Goal: Task Accomplishment & Management: Complete application form

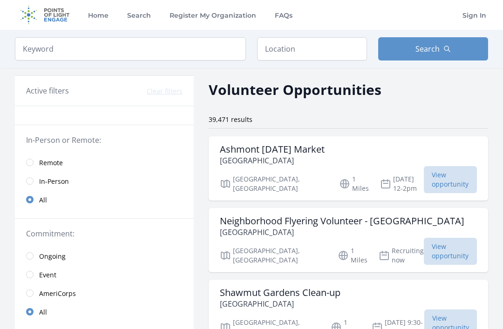
click at [31, 166] on input "radio" at bounding box center [29, 162] width 7 height 7
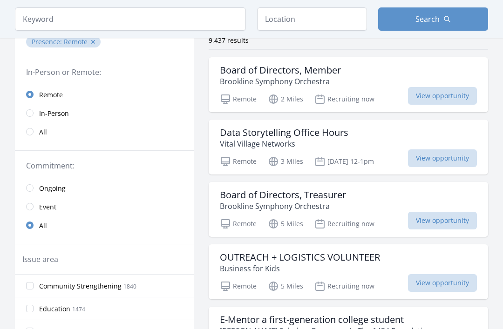
scroll to position [81, 0]
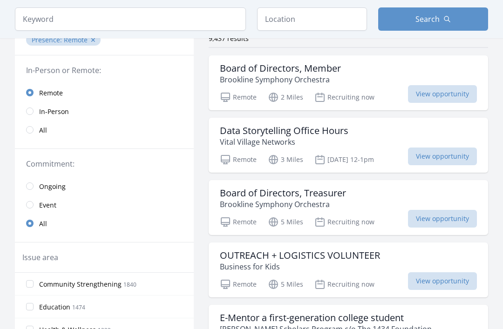
click at [32, 185] on input "radio" at bounding box center [29, 186] width 7 height 7
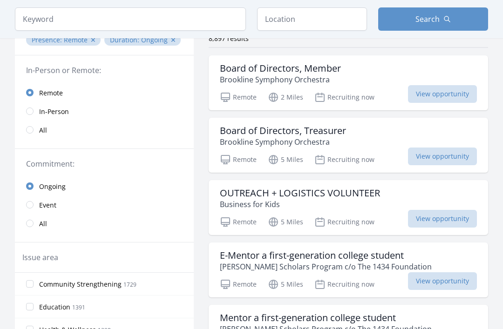
click at [31, 208] on input "radio" at bounding box center [29, 204] width 7 height 7
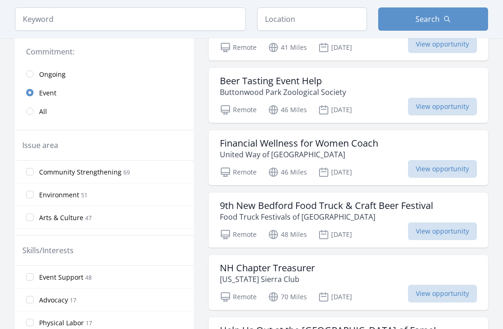
scroll to position [196, 0]
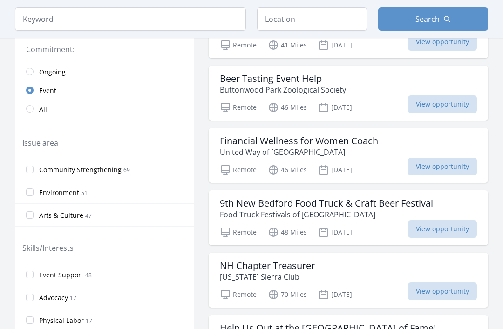
click at [32, 191] on input "Environment 51" at bounding box center [29, 192] width 7 height 7
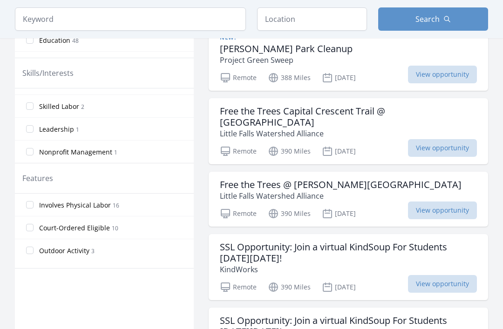
scroll to position [371, 0]
click at [33, 253] on input "Outdoor Activity 3" at bounding box center [29, 250] width 7 height 7
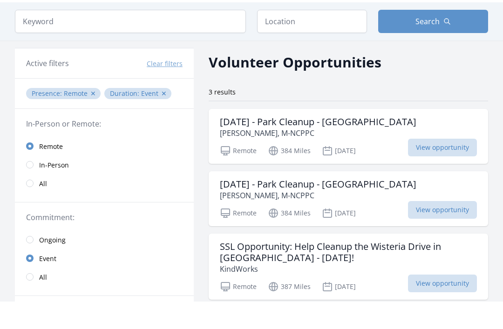
scroll to position [28, 0]
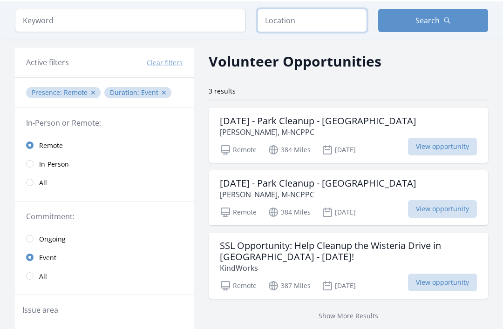
click at [333, 22] on input "text" at bounding box center [312, 20] width 110 height 23
click at [331, 30] on input "text" at bounding box center [312, 20] width 110 height 23
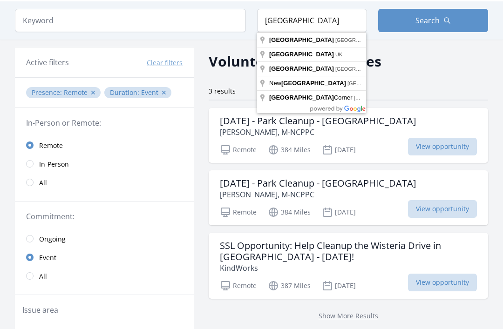
type input "Boston, MA, USA"
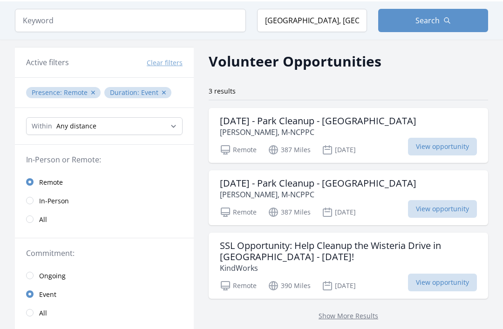
click at [461, 25] on button "Search" at bounding box center [433, 20] width 110 height 23
click at [460, 28] on button "Search" at bounding box center [433, 20] width 110 height 23
click at [51, 134] on select "Any distance , 5 Miles , 20 Miles , 50 Miles , 100 Miles" at bounding box center [104, 126] width 157 height 18
select select "8046"
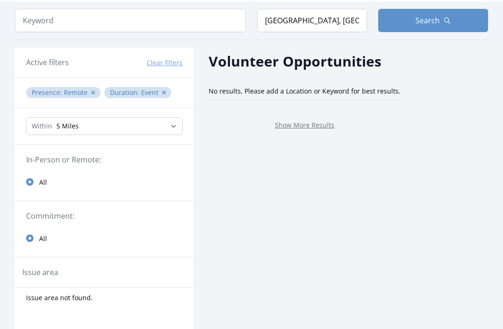
click at [30, 182] on input "radio" at bounding box center [29, 181] width 7 height 7
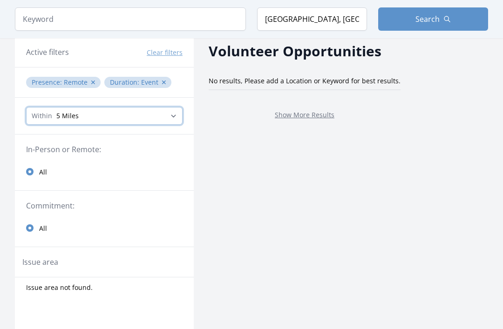
click at [50, 117] on select "Any distance , 5 Miles , 20 Miles , 50 Miles , 100 Miles" at bounding box center [104, 117] width 157 height 18
select select "32186"
click at [47, 116] on select "Any distance , 5 Miles , 20 Miles , 50 Miles , 100 Miles" at bounding box center [104, 116] width 157 height 18
click at [44, 120] on select "Any distance , 5 Miles , 20 Miles , 50 Miles , 100 Miles" at bounding box center [104, 116] width 157 height 18
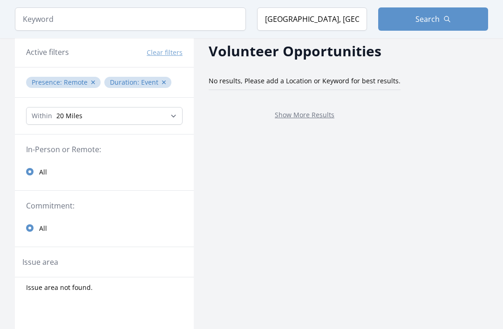
click at [467, 25] on button "Search" at bounding box center [433, 18] width 110 height 23
click at [463, 21] on button "Search" at bounding box center [433, 18] width 110 height 23
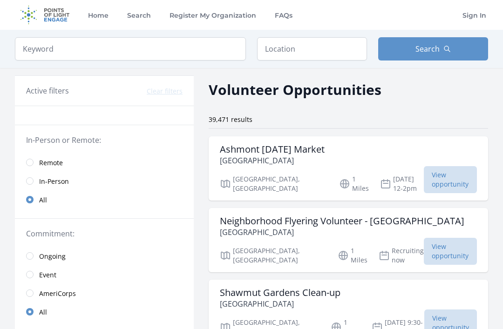
click at [40, 157] on span "Remote" at bounding box center [51, 162] width 24 height 11
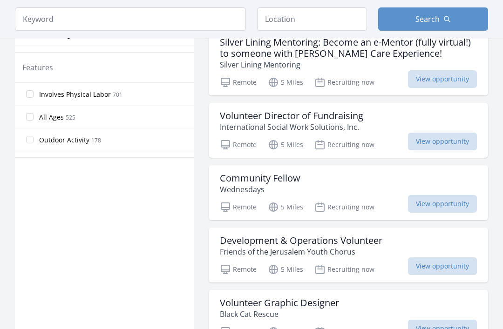
scroll to position [482, 0]
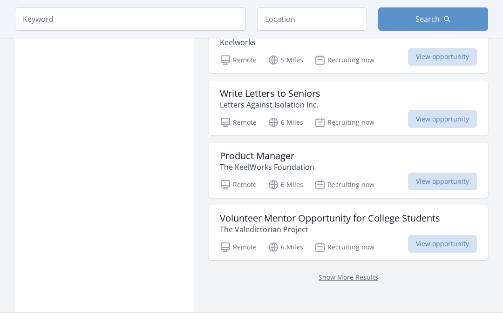
scroll to position [1140, 0]
click at [311, 91] on h3 "Write Letters to Seniors" at bounding box center [270, 93] width 101 height 11
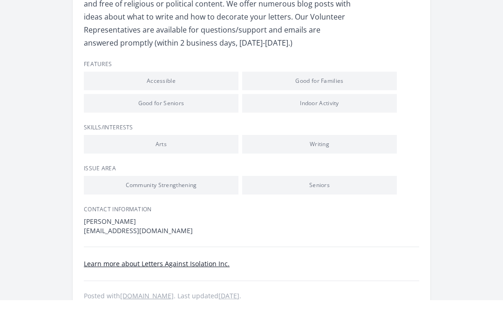
scroll to position [460, 0]
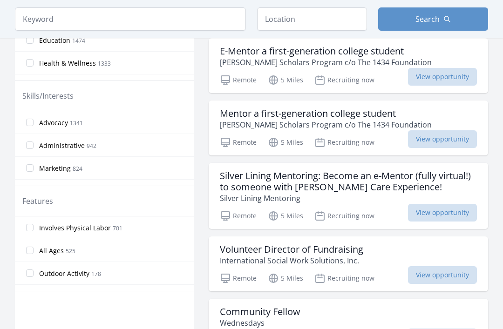
scroll to position [348, 0]
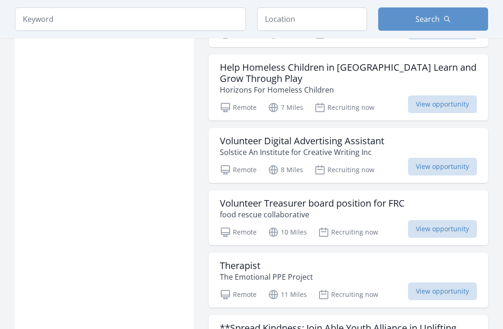
scroll to position [2009, 0]
click at [417, 62] on h3 "Help Homeless Children in Weymouth Learn and Grow Through Play" at bounding box center [348, 73] width 257 height 22
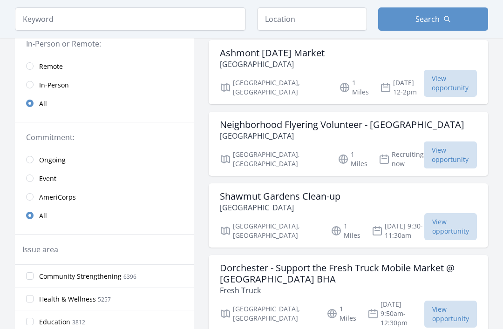
scroll to position [97, 0]
click at [246, 191] on h3 "Shawmut Gardens Clean-up" at bounding box center [280, 196] width 121 height 11
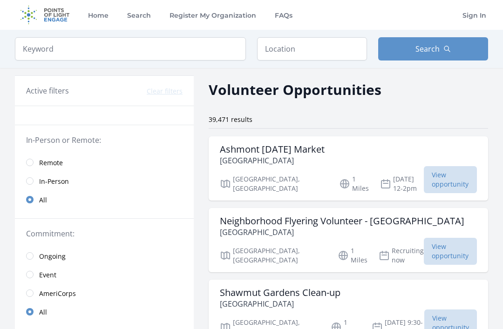
scroll to position [127, 0]
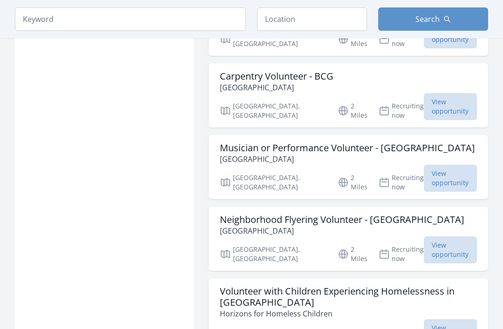
scroll to position [1491, 0]
click at [426, 320] on span "View opportunity" at bounding box center [450, 333] width 53 height 27
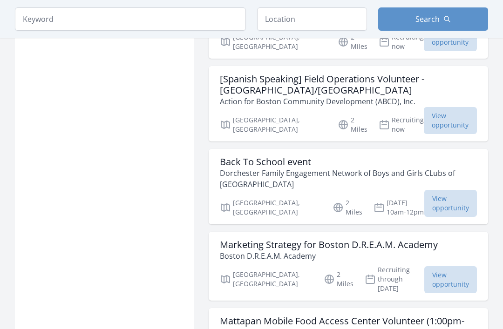
scroll to position [2281, 0]
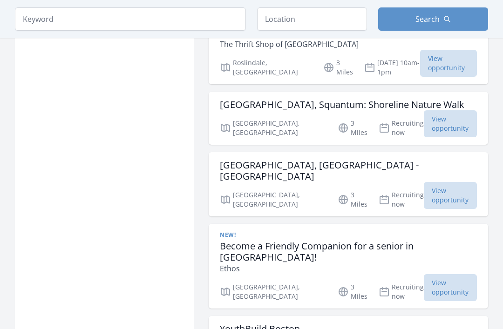
scroll to position [3569, 0]
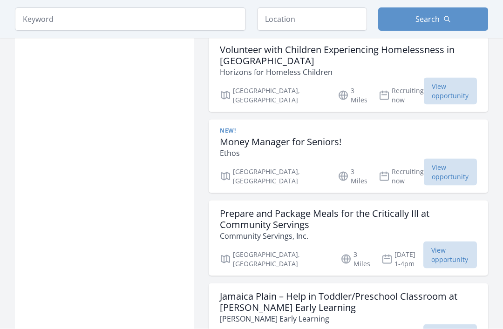
scroll to position [4079, 0]
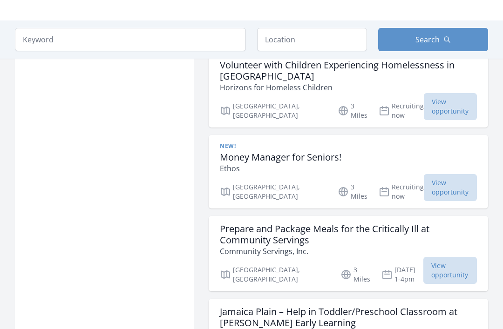
scroll to position [4061, 0]
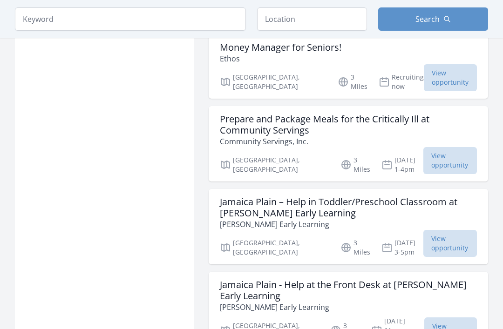
scroll to position [4173, 0]
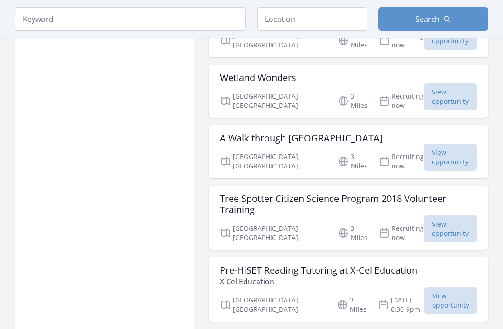
scroll to position [4809, 0]
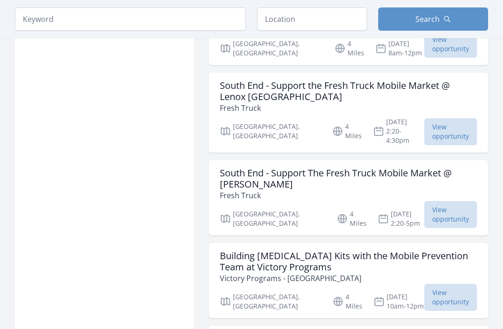
scroll to position [5774, 0]
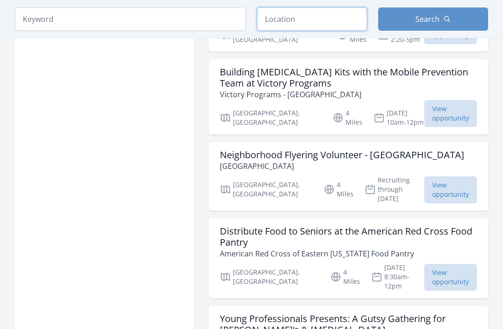
click at [278, 21] on input "text" at bounding box center [312, 18] width 110 height 23
type input "Jamaica plain Boston"
click at [446, 20] on icon "button" at bounding box center [447, 18] width 7 height 7
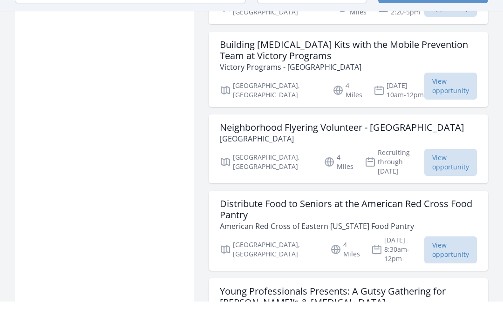
scroll to position [5948, 0]
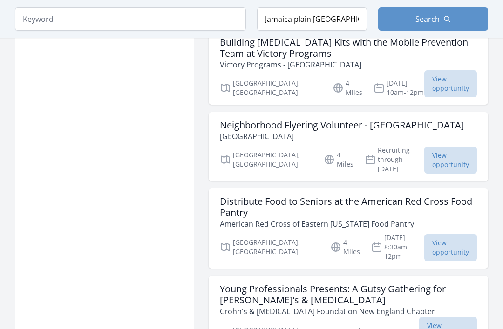
click at [380, 29] on button "Search" at bounding box center [433, 18] width 110 height 23
click at [397, 12] on button "Search" at bounding box center [433, 18] width 110 height 23
click at [397, 20] on button "Search" at bounding box center [433, 18] width 110 height 23
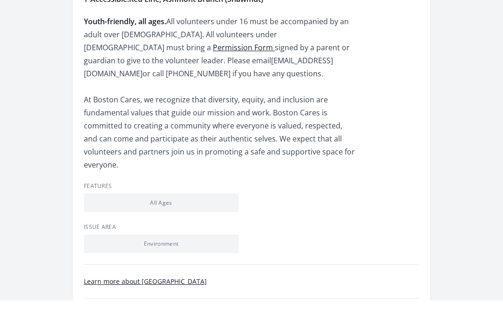
scroll to position [569, 0]
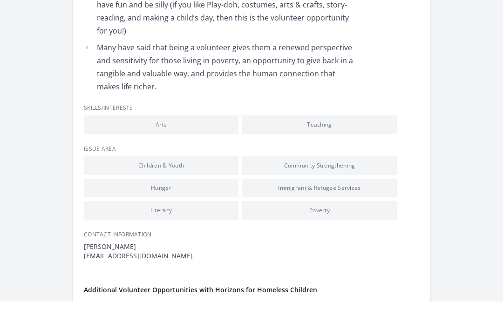
scroll to position [724, 0]
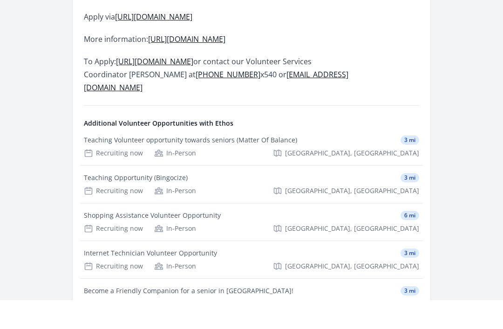
scroll to position [413, 0]
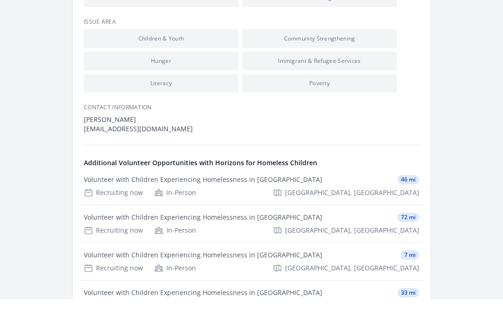
scroll to position [851, 0]
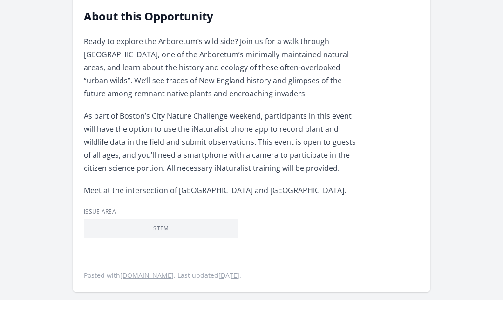
scroll to position [264, 0]
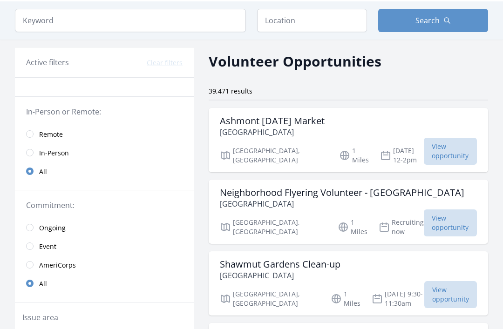
scroll to position [27, 0]
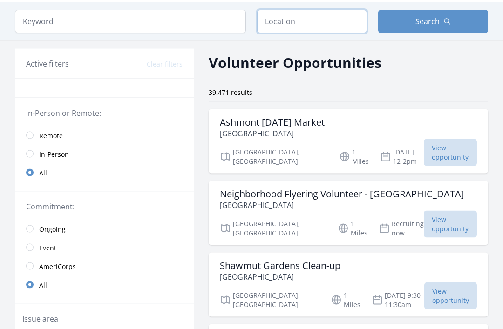
click at [341, 27] on input "text" at bounding box center [312, 21] width 110 height 23
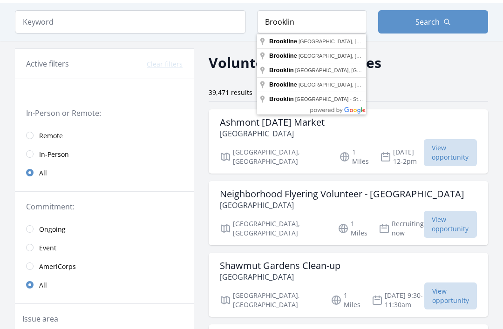
type input "Brookline, MA, USA"
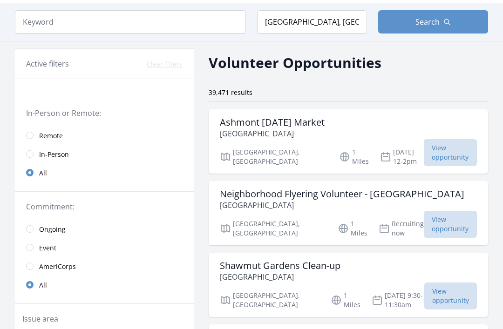
scroll to position [27, 0]
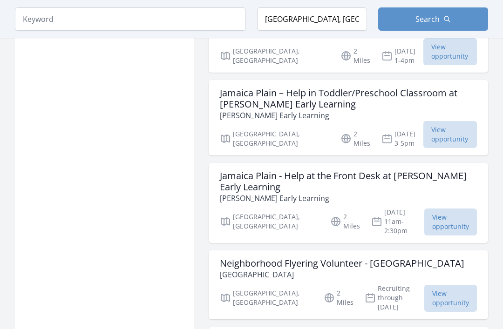
scroll to position [1165, 0]
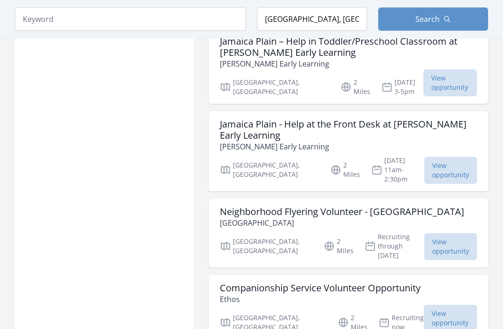
scroll to position [1216, 0]
click at [440, 233] on span "View opportunity" at bounding box center [450, 246] width 53 height 27
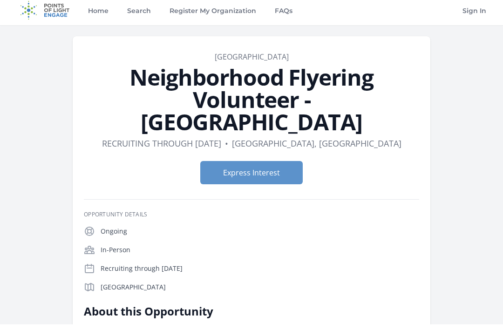
scroll to position [5, 0]
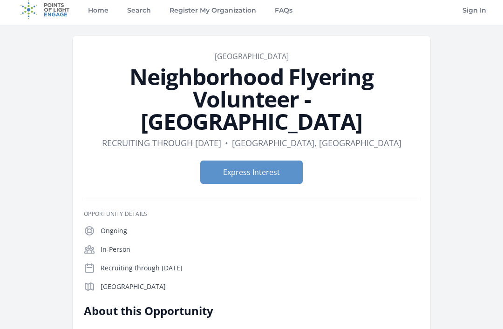
click at [221, 161] on button "Express Interest" at bounding box center [251, 172] width 102 height 23
